Goal: Task Accomplishment & Management: Manage account settings

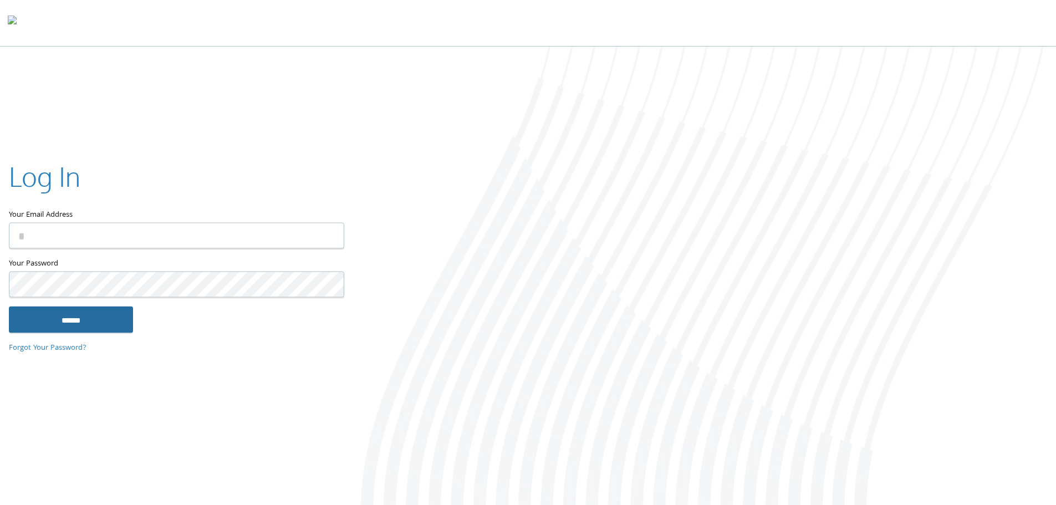
type input "**********"
click at [85, 330] on input "******" at bounding box center [71, 319] width 124 height 27
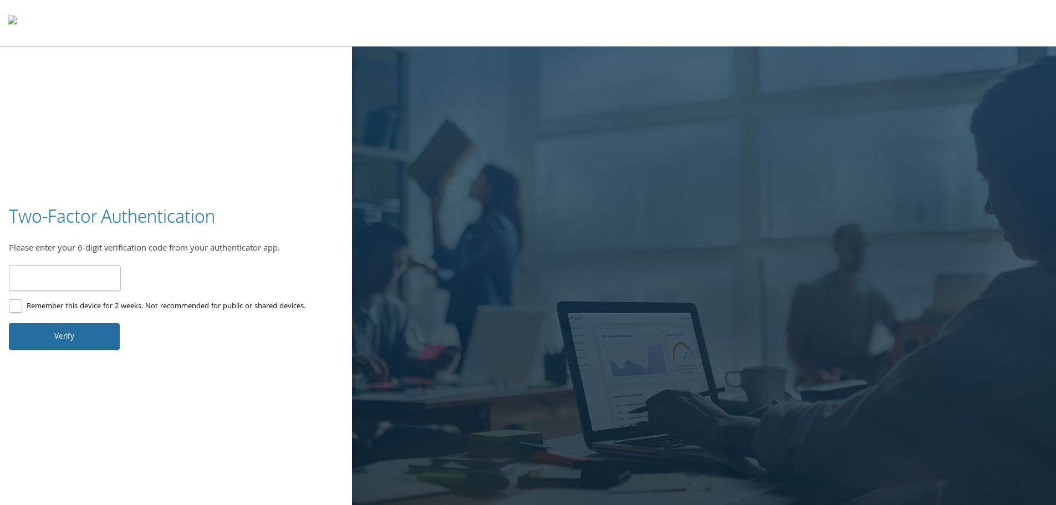
type input "******"
